Goal: Information Seeking & Learning: Learn about a topic

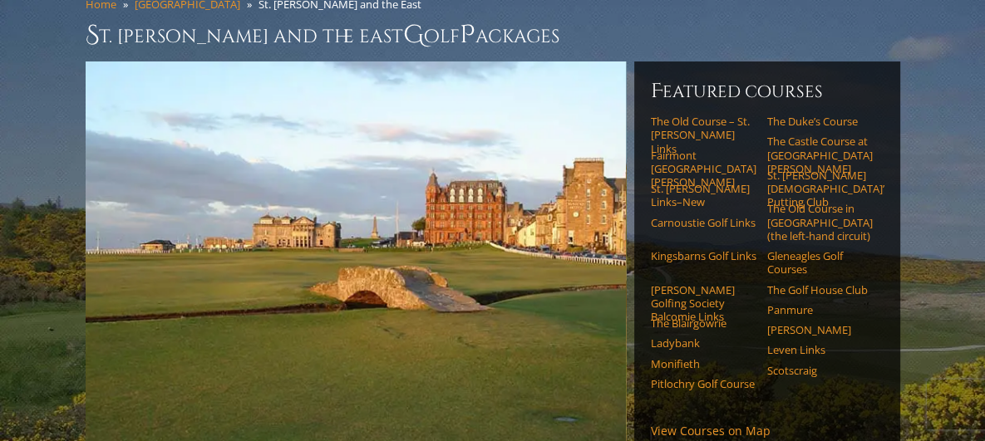
scroll to position [167, 0]
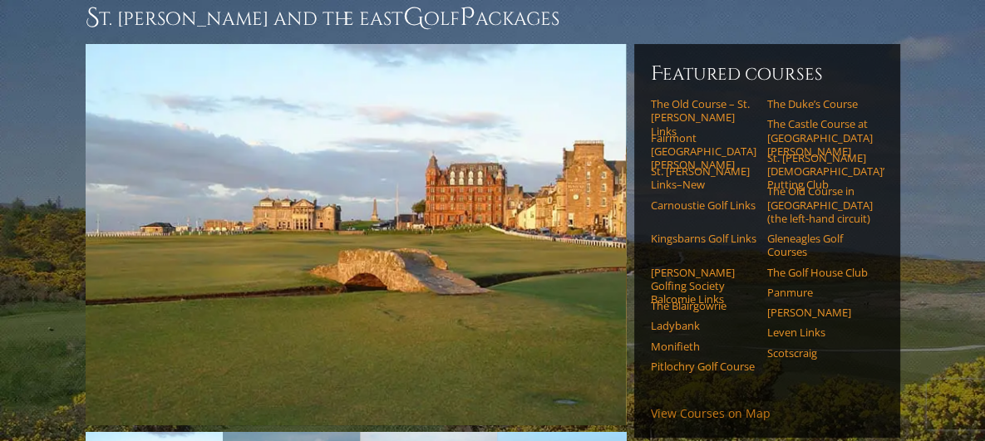
click at [732, 406] on link "View Courses on Map" at bounding box center [711, 414] width 120 height 16
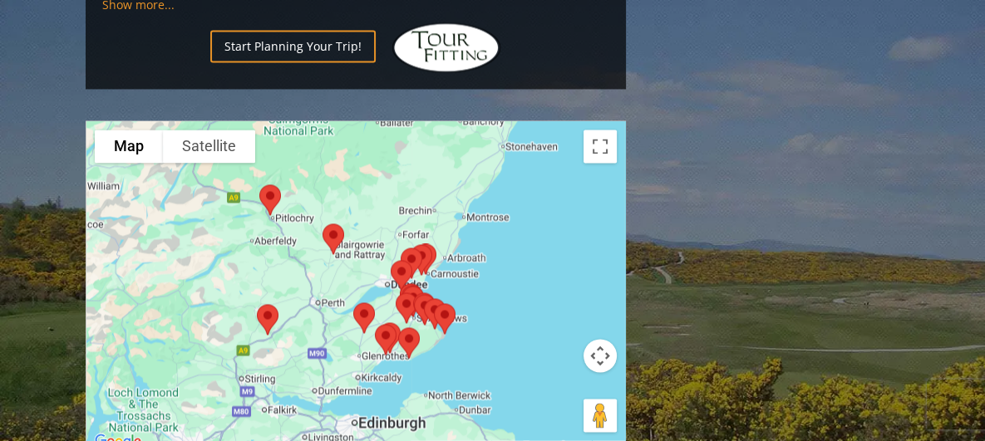
scroll to position [2090, 0]
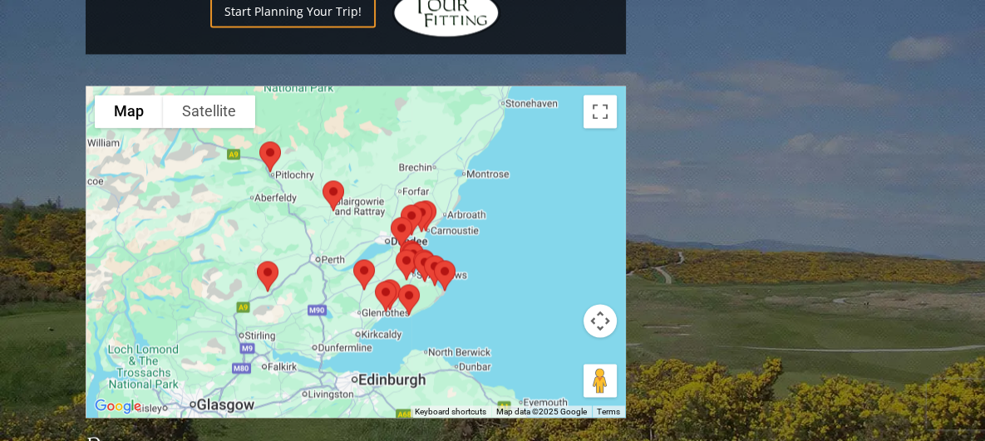
drag, startPoint x: 529, startPoint y: 215, endPoint x: 529, endPoint y: 205, distance: 10.8
click at [529, 205] on div at bounding box center [355, 251] width 539 height 331
click at [268, 135] on img at bounding box center [270, 157] width 35 height 44
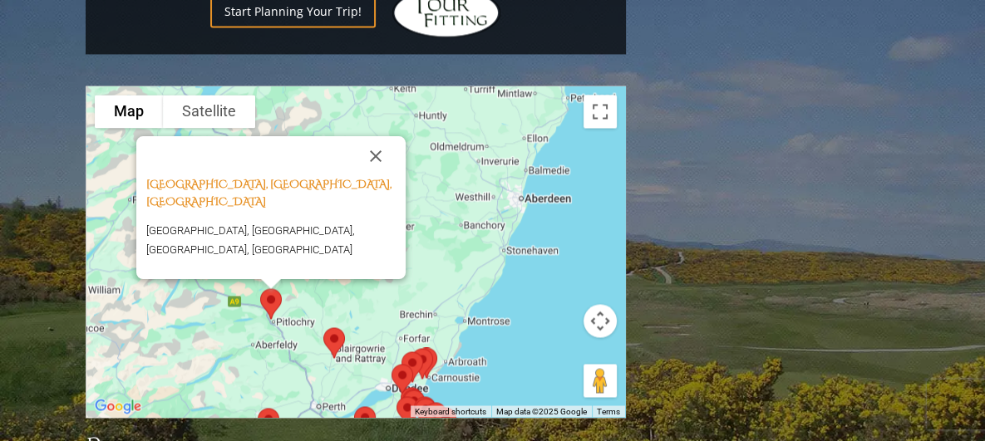
click at [328, 321] on img at bounding box center [334, 343] width 35 height 44
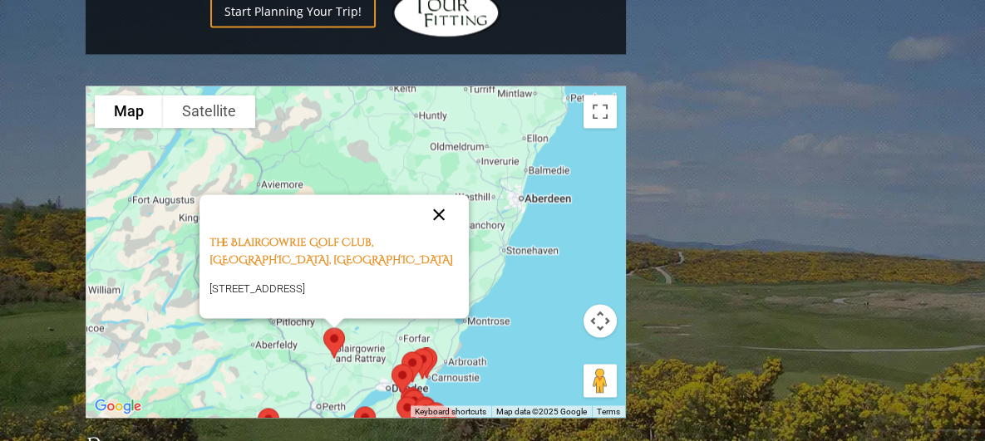
click at [439, 195] on button "Close" at bounding box center [439, 215] width 40 height 40
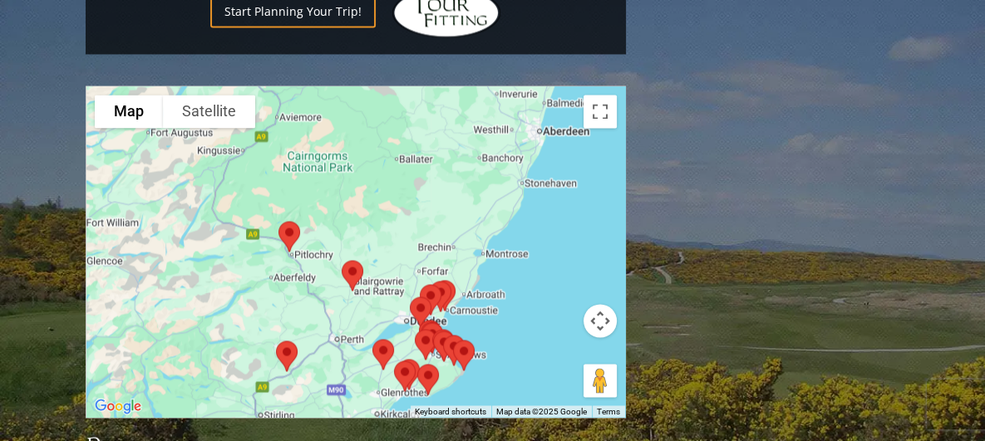
drag, startPoint x: 518, startPoint y: 175, endPoint x: 536, endPoint y: 106, distance: 71.4
click at [536, 106] on div at bounding box center [355, 251] width 539 height 331
click at [286, 334] on img at bounding box center [286, 356] width 35 height 44
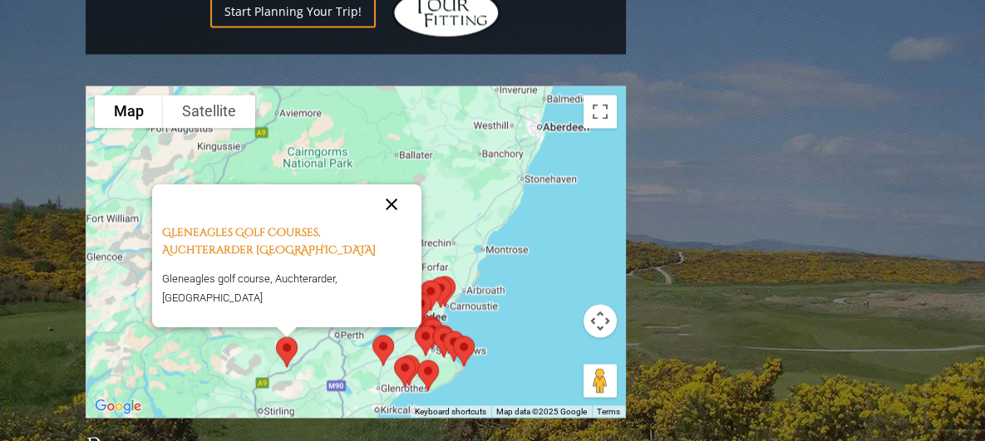
click at [392, 184] on button "Close" at bounding box center [392, 204] width 40 height 40
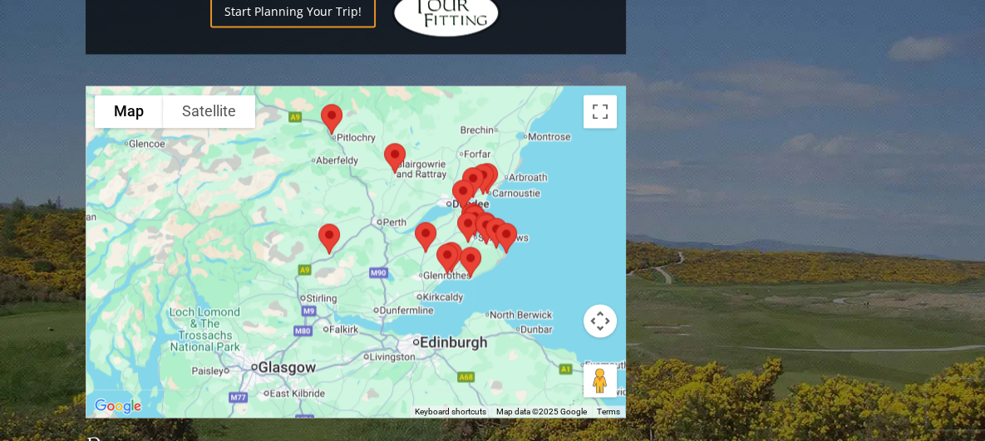
drag, startPoint x: 346, startPoint y: 220, endPoint x: 392, endPoint y: 104, distance: 125.1
click at [392, 104] on div at bounding box center [355, 251] width 539 height 331
click at [421, 215] on img at bounding box center [425, 237] width 35 height 44
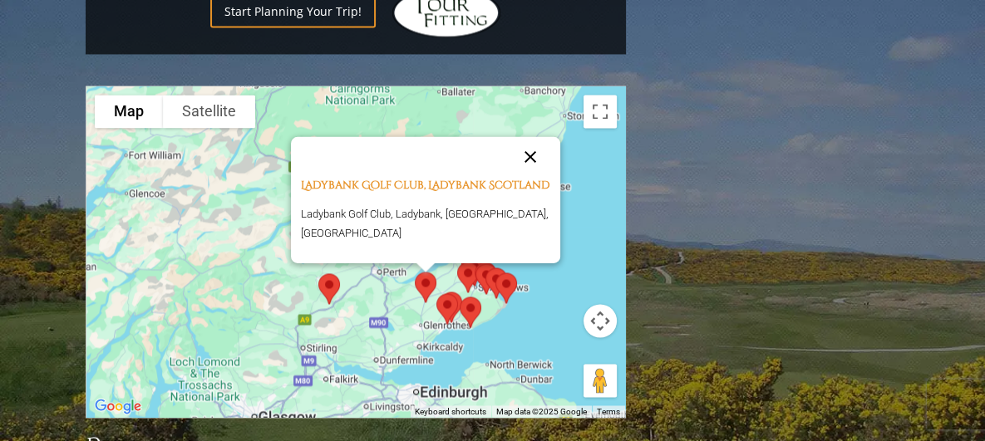
click at [530, 136] on button "Close" at bounding box center [530, 156] width 40 height 40
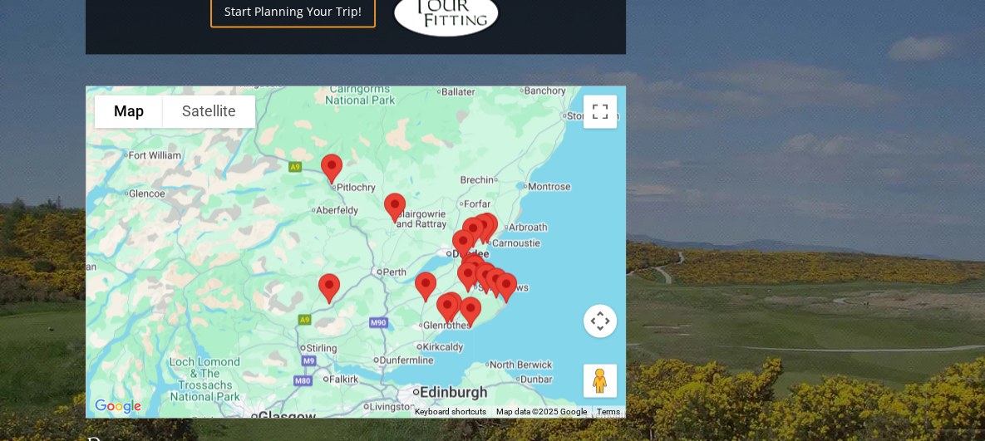
click at [467, 290] on img at bounding box center [470, 312] width 35 height 44
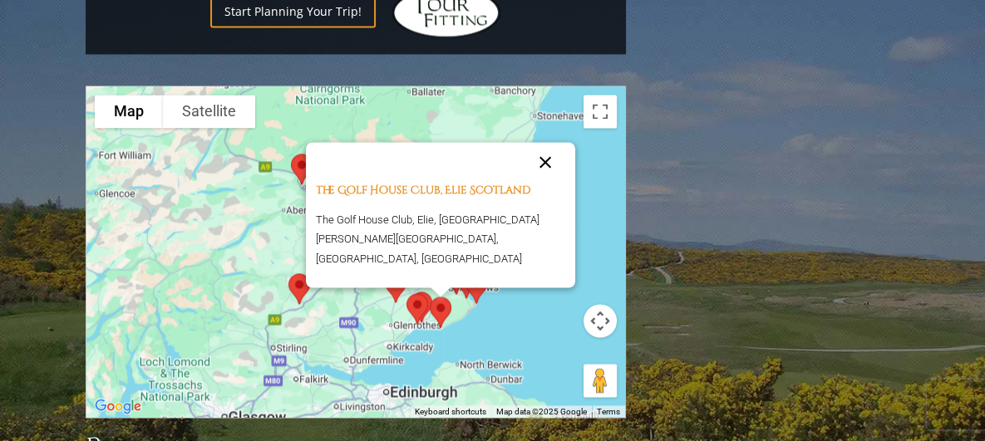
click at [545, 142] on button "Close" at bounding box center [545, 162] width 40 height 40
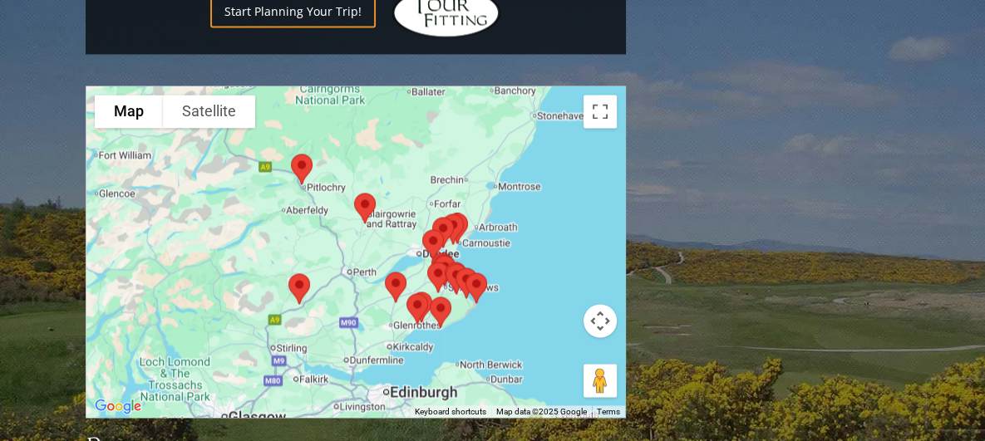
click at [392, 265] on img at bounding box center [395, 287] width 35 height 44
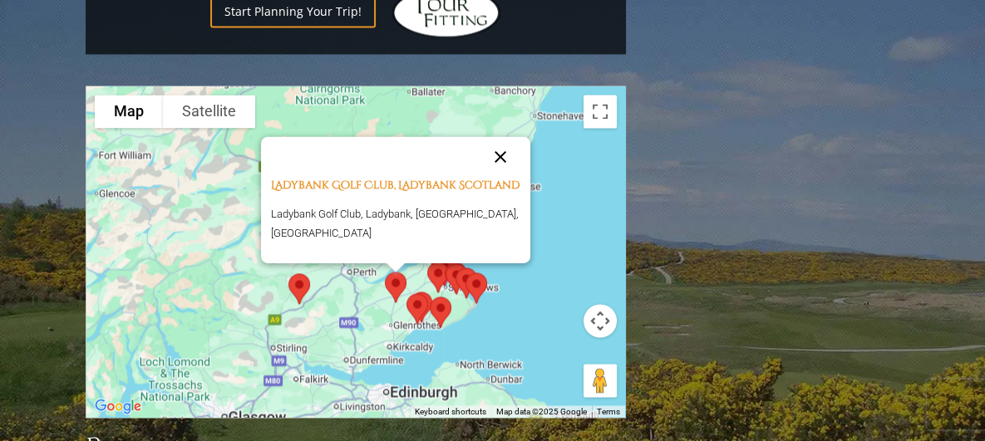
click at [498, 136] on button "Close" at bounding box center [501, 156] width 40 height 40
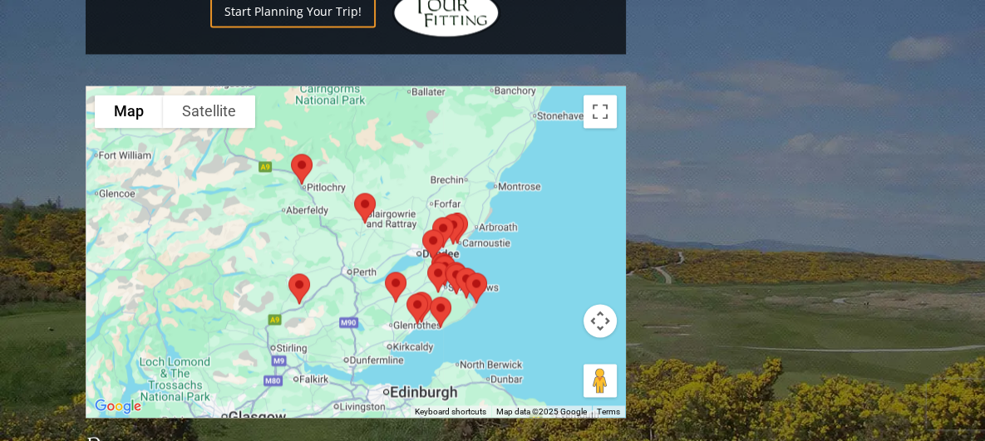
click at [444, 223] on img at bounding box center [433, 245] width 35 height 44
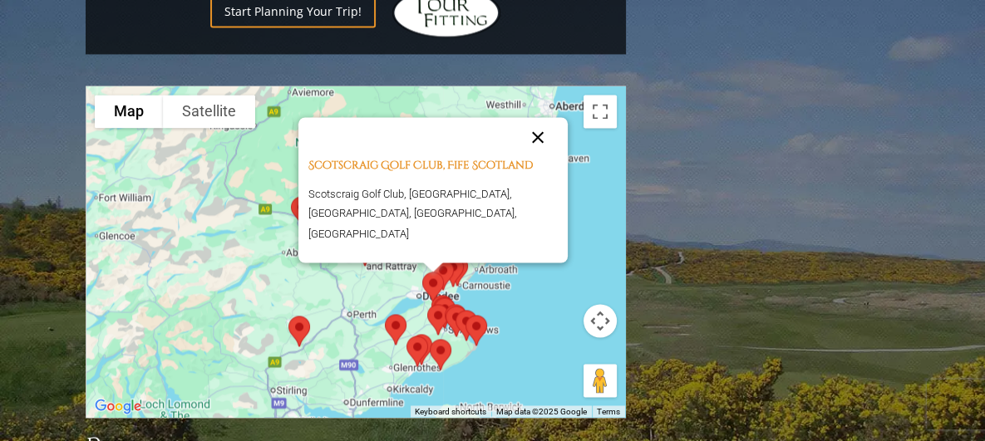
click at [534, 117] on button "Close" at bounding box center [538, 137] width 40 height 40
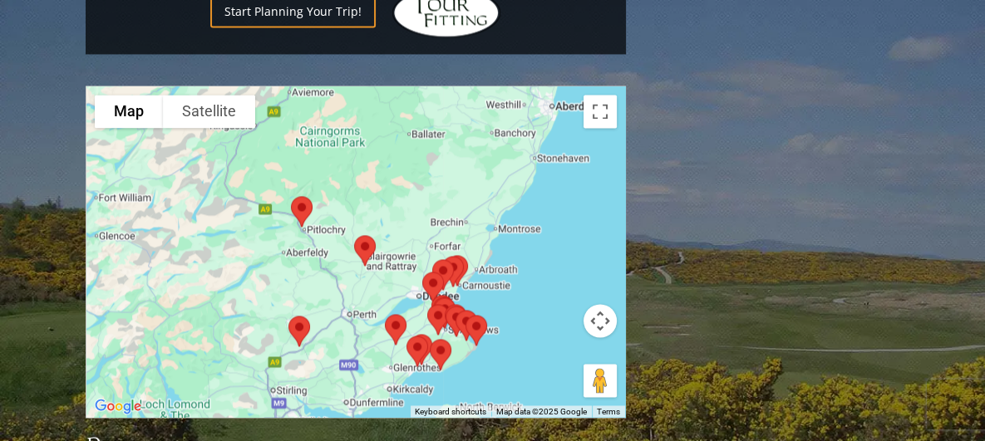
click at [476, 308] on img at bounding box center [476, 330] width 35 height 44
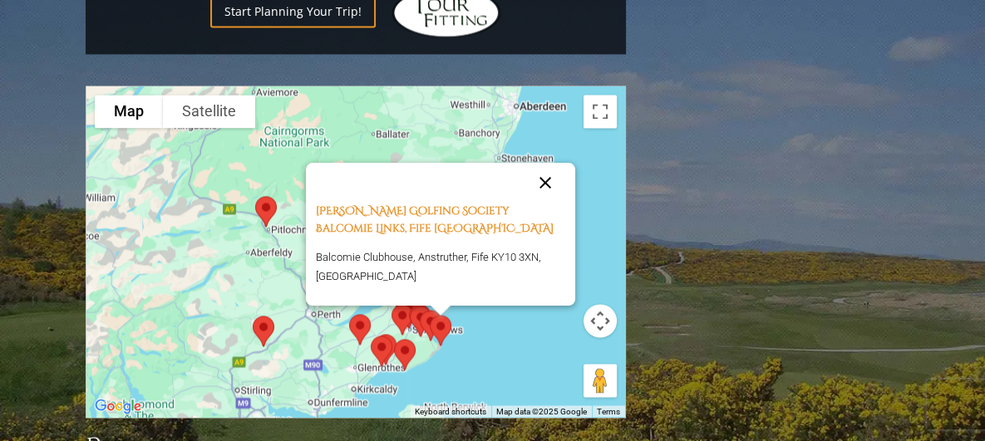
click at [546, 162] on button "Close" at bounding box center [545, 182] width 40 height 40
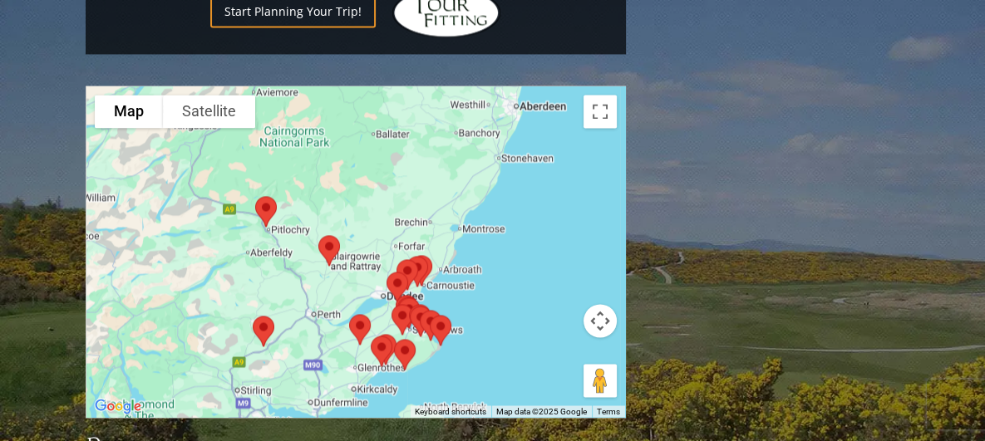
click at [422, 303] on img at bounding box center [430, 325] width 35 height 44
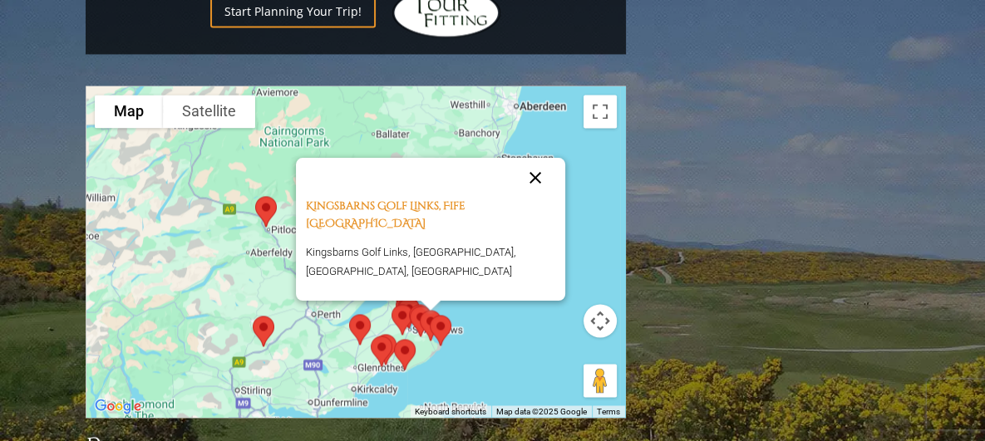
click at [532, 157] on button "Close" at bounding box center [535, 177] width 40 height 40
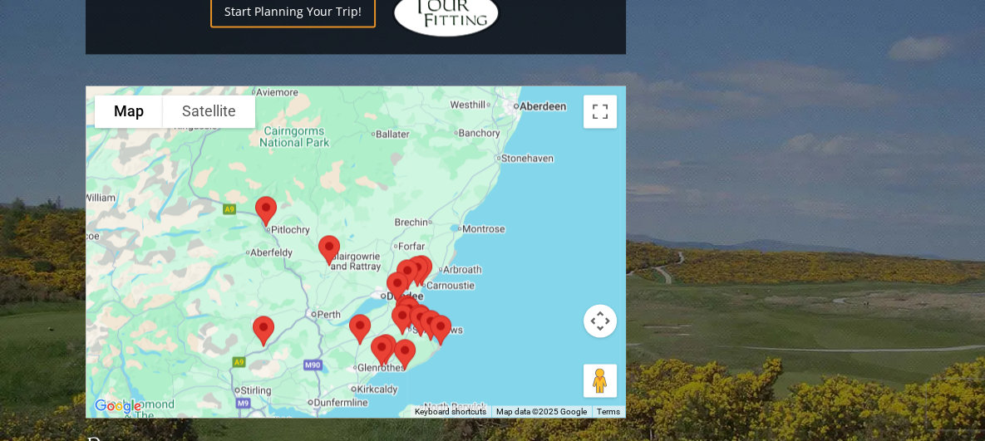
click at [403, 299] on img at bounding box center [420, 321] width 35 height 44
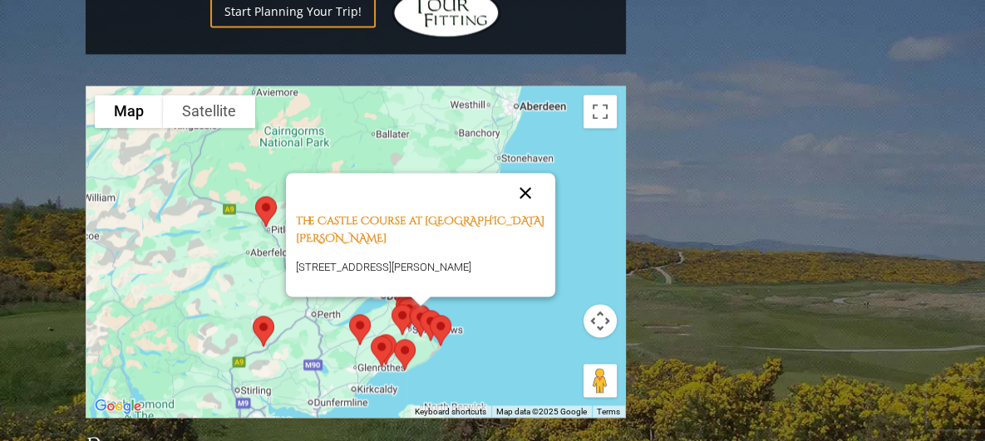
click at [514, 173] on button "Close" at bounding box center [525, 193] width 40 height 40
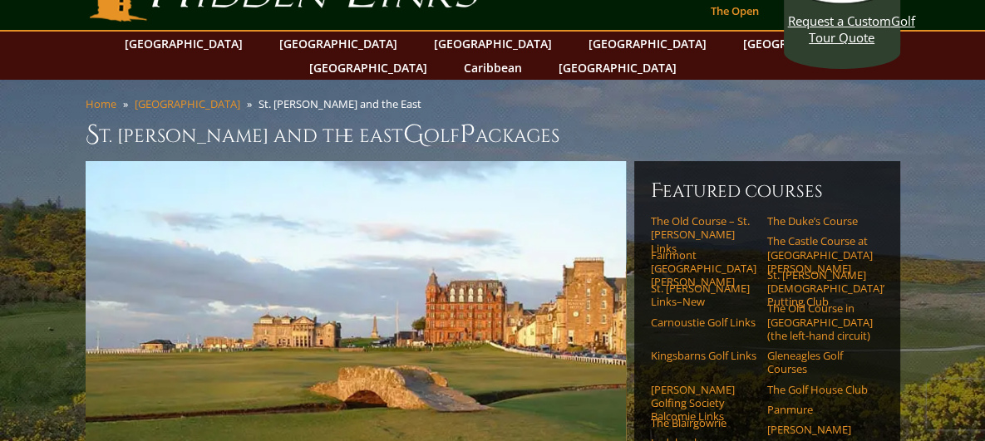
scroll to position [0, 0]
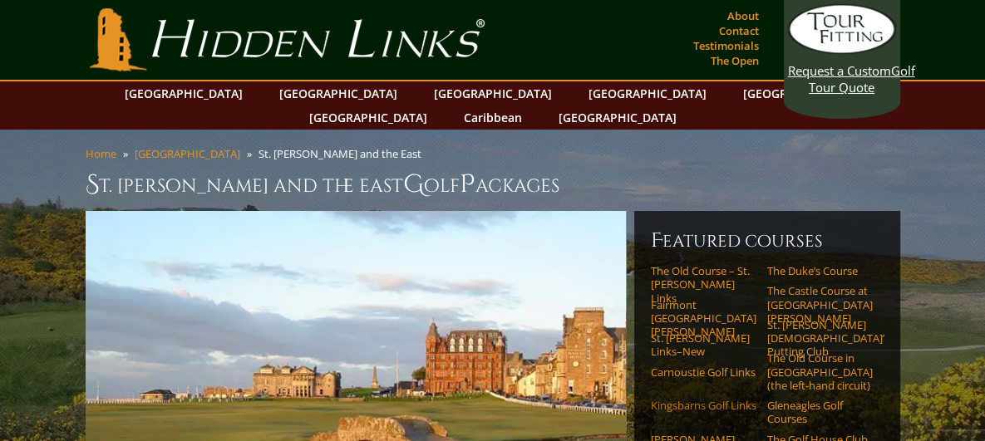
click at [682, 399] on link "Kingsbarns Golf Links" at bounding box center [704, 405] width 106 height 13
click at [678, 366] on link "Carnoustie Golf Links" at bounding box center [704, 372] width 106 height 13
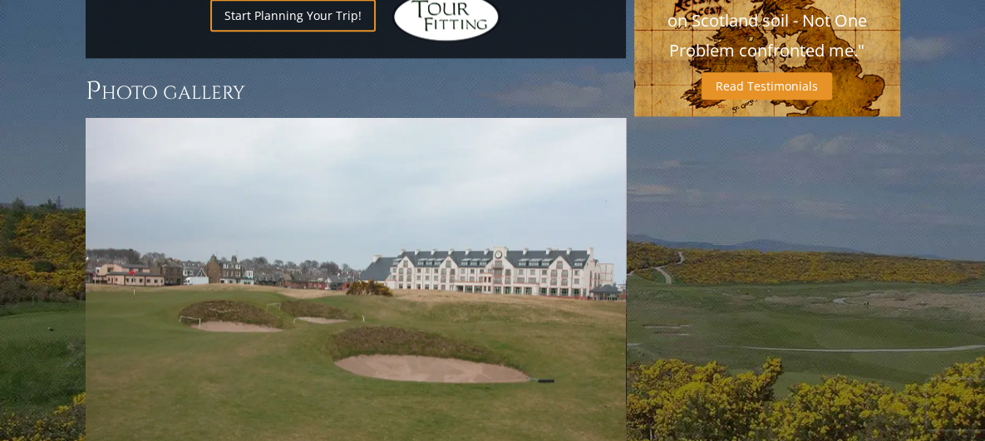
scroll to position [1932, 0]
